Goal: Navigation & Orientation: Go to known website

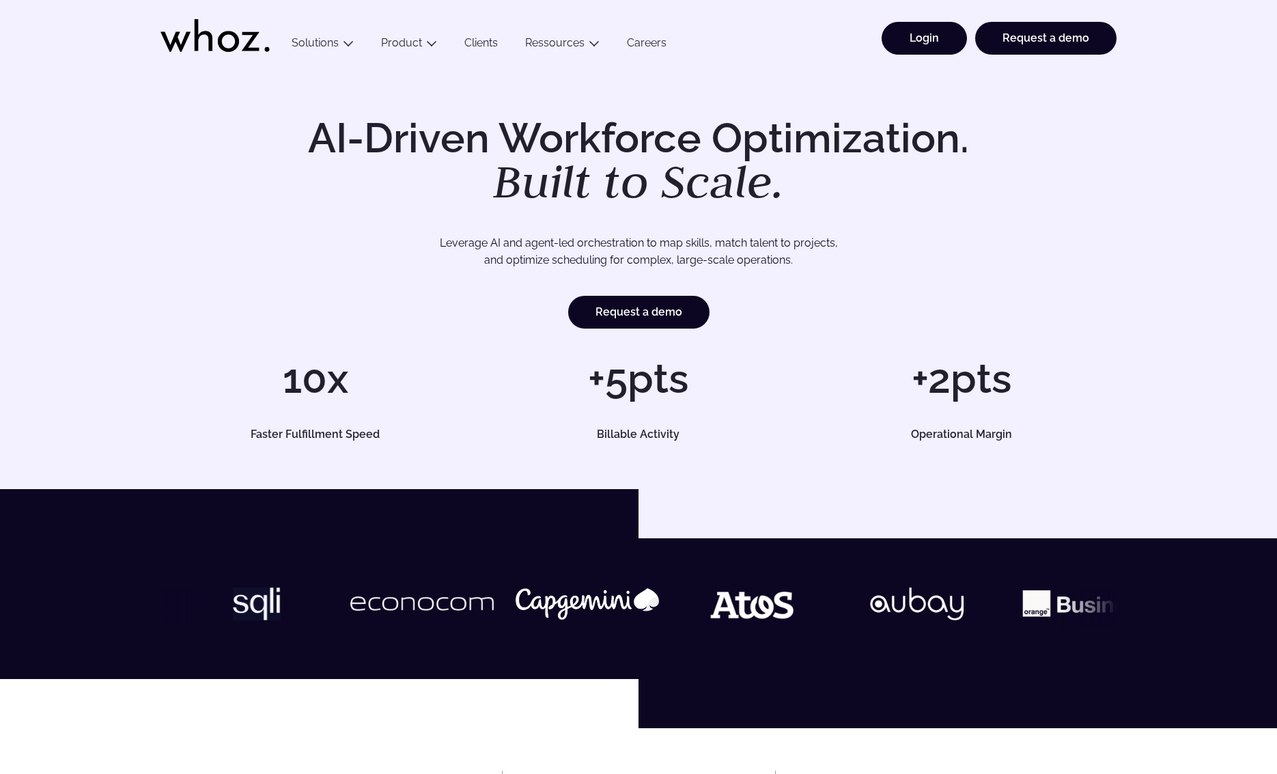
click at [929, 40] on link "Login" at bounding box center [924, 38] width 85 height 33
click at [941, 27] on link "Login" at bounding box center [924, 38] width 85 height 33
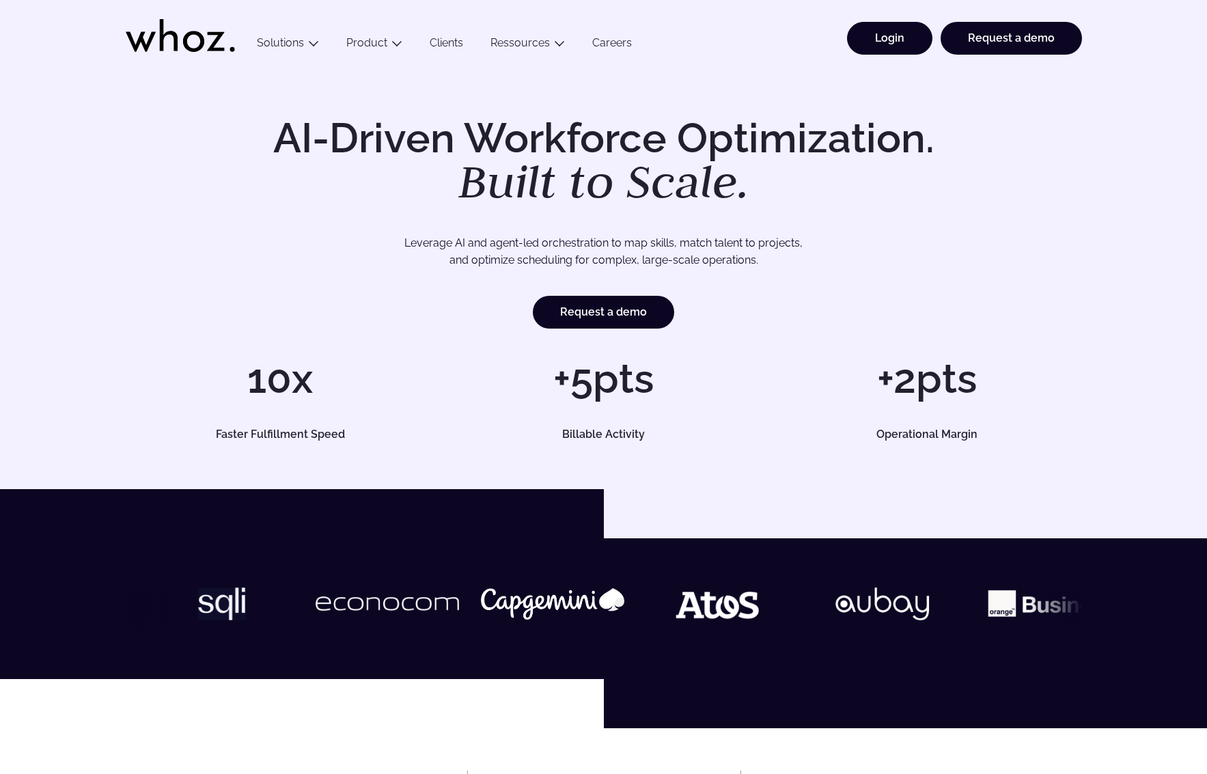
click at [864, 47] on link "Login" at bounding box center [889, 38] width 85 height 33
